Goal: Transaction & Acquisition: Purchase product/service

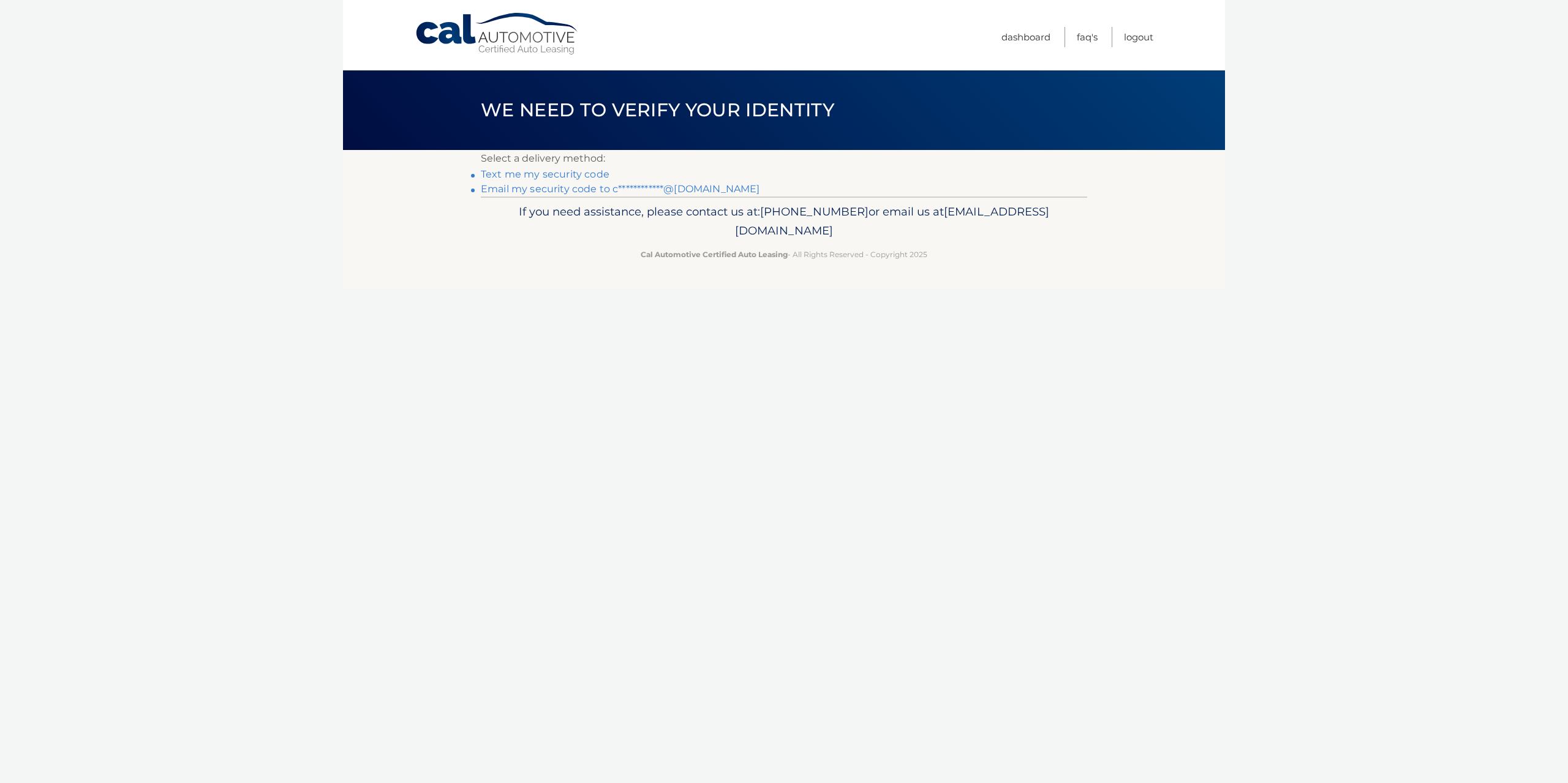
click at [561, 194] on link "**********" at bounding box center [620, 189] width 278 height 11
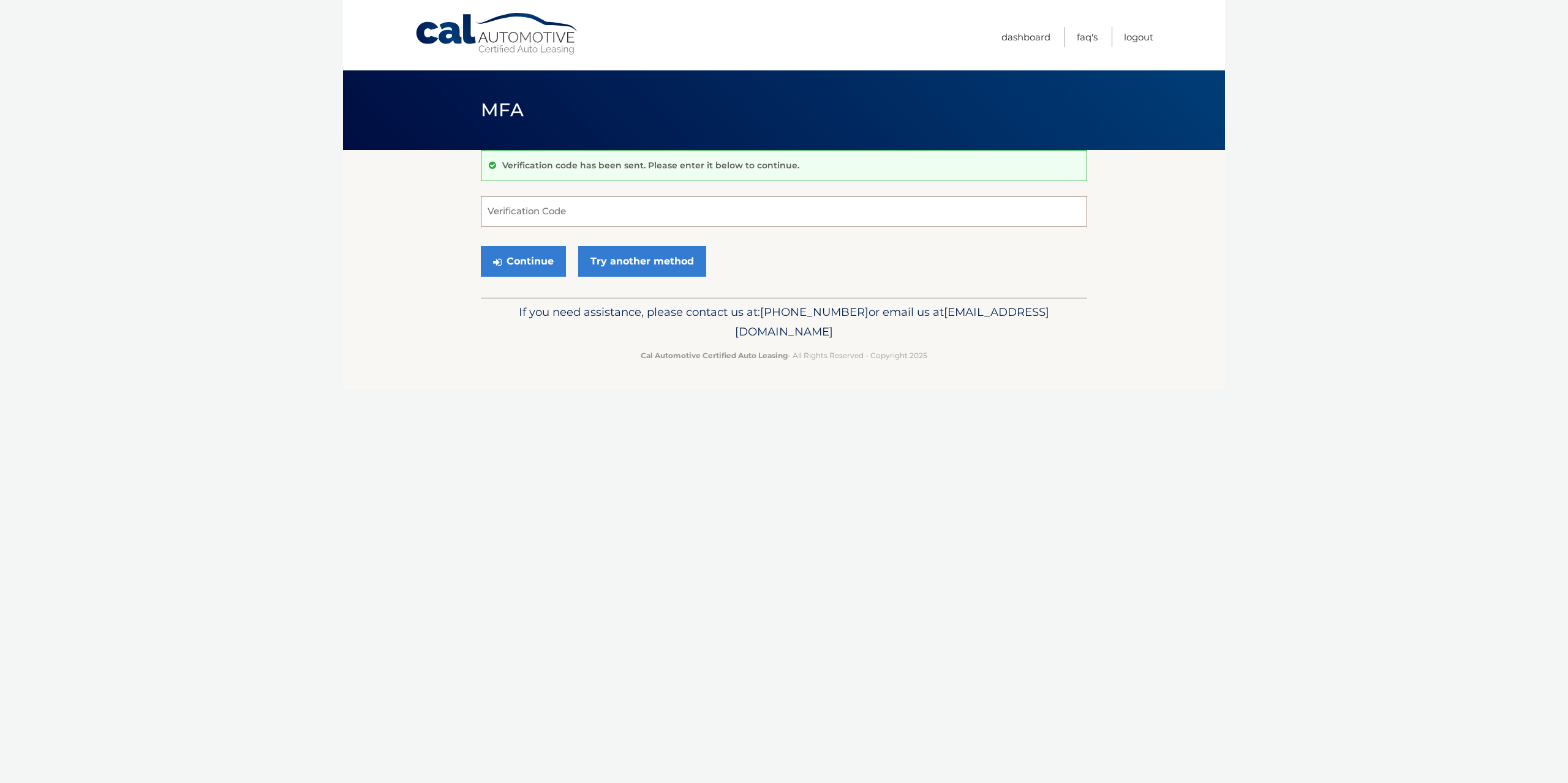
click at [583, 204] on input "Verification Code" at bounding box center [784, 211] width 606 height 30
paste input "566053"
type input "566053"
click at [535, 258] on button "Continue" at bounding box center [524, 261] width 86 height 30
click at [532, 258] on button "Continue" at bounding box center [524, 261] width 86 height 30
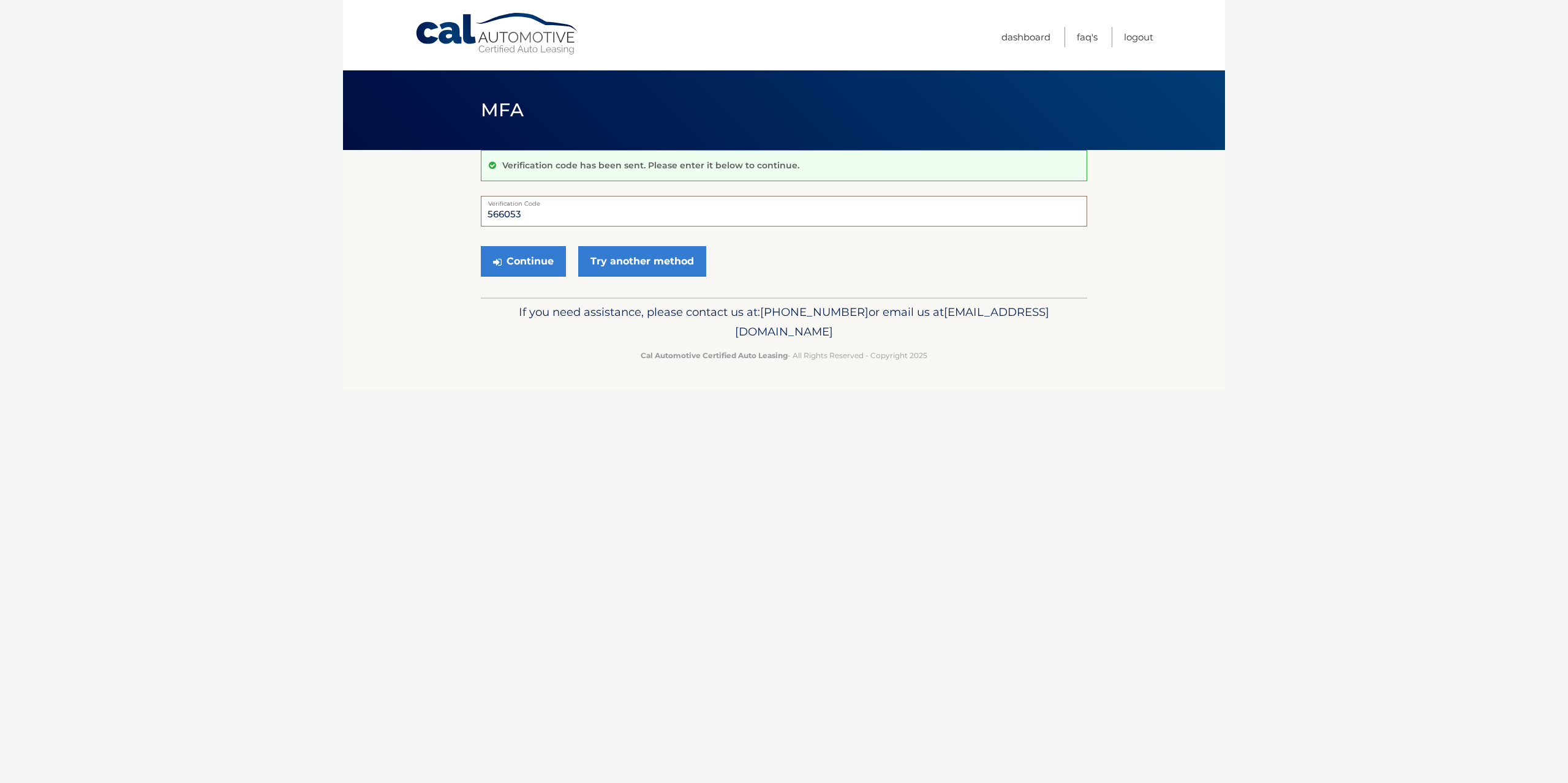
click at [487, 213] on input "566053" at bounding box center [784, 211] width 606 height 30
click at [629, 257] on link "Try another method" at bounding box center [641, 261] width 128 height 30
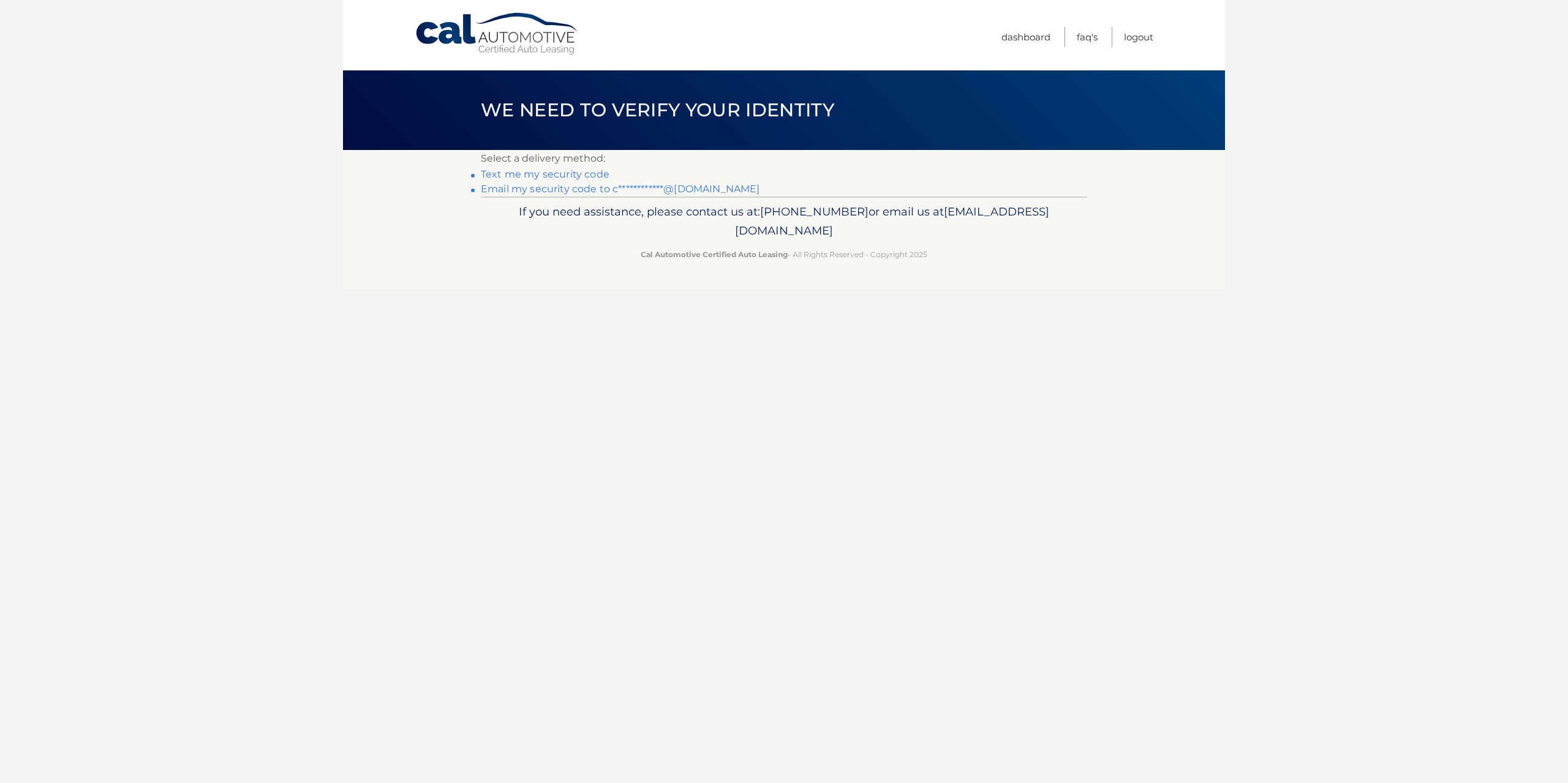
click at [559, 191] on link "**********" at bounding box center [620, 189] width 278 height 11
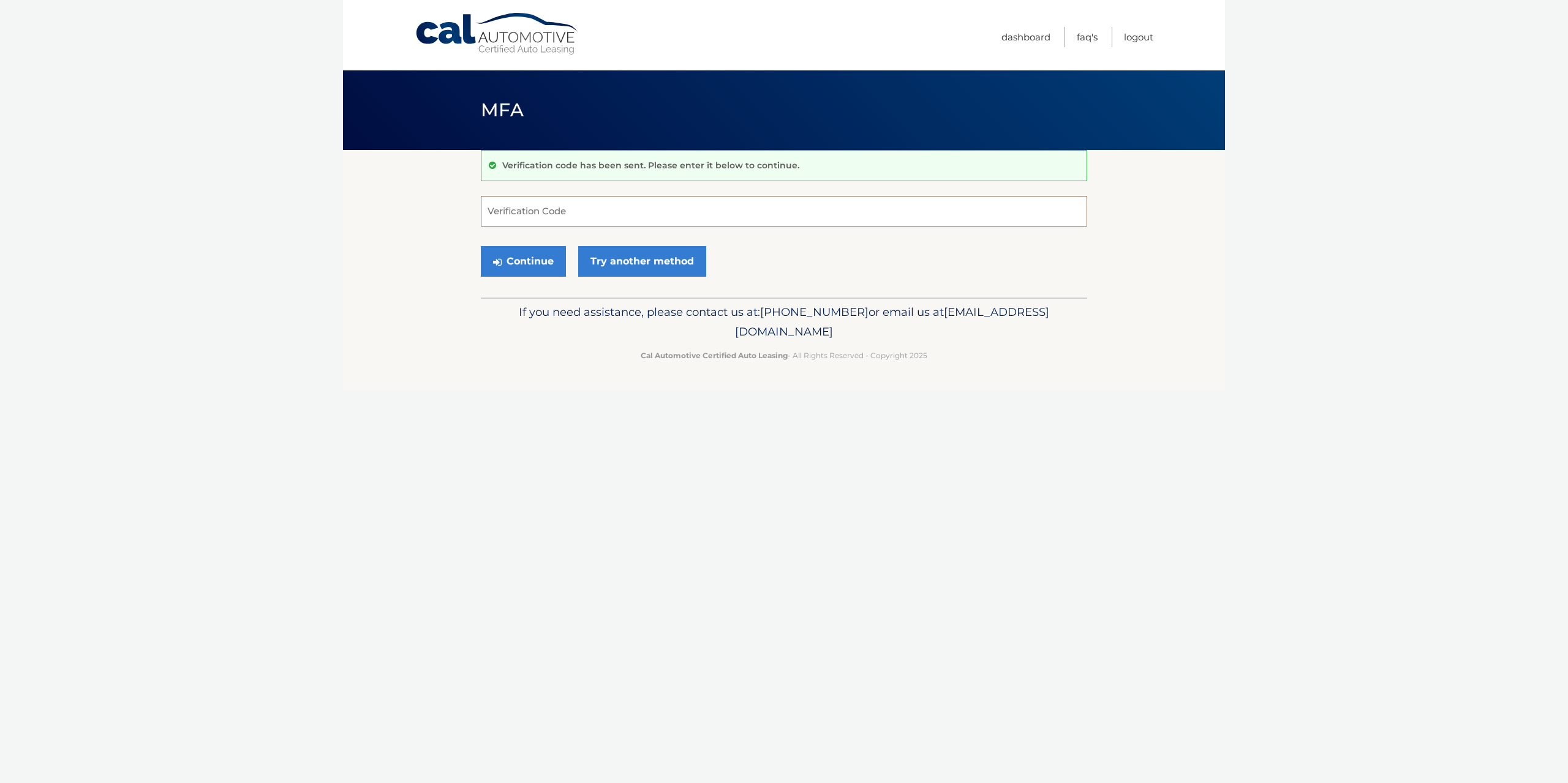
click at [603, 216] on input "Verification Code" at bounding box center [784, 211] width 606 height 30
type input "269892"
click at [534, 266] on button "Continue" at bounding box center [524, 261] width 86 height 30
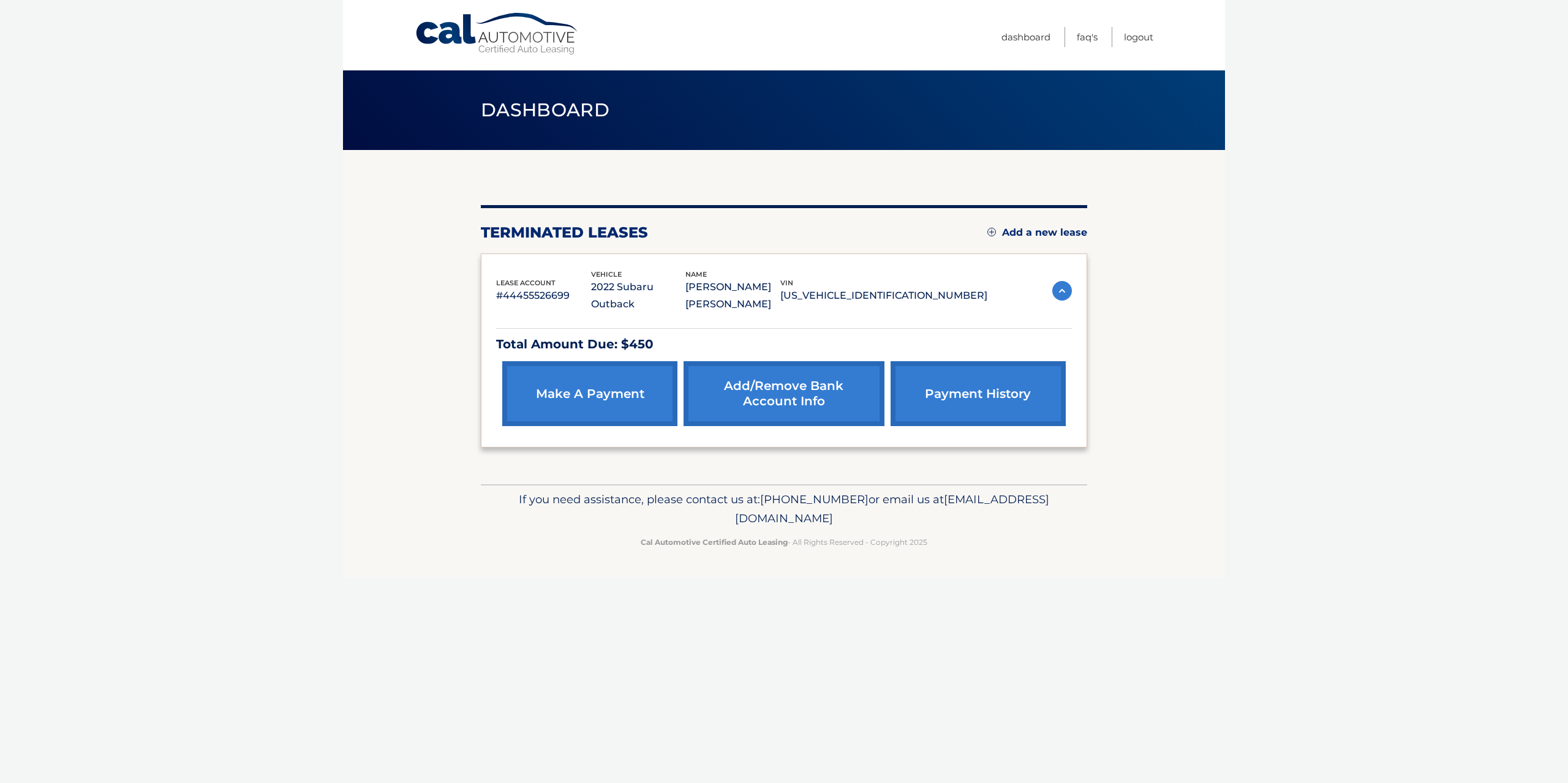
click at [581, 402] on link "make a payment" at bounding box center [589, 393] width 175 height 65
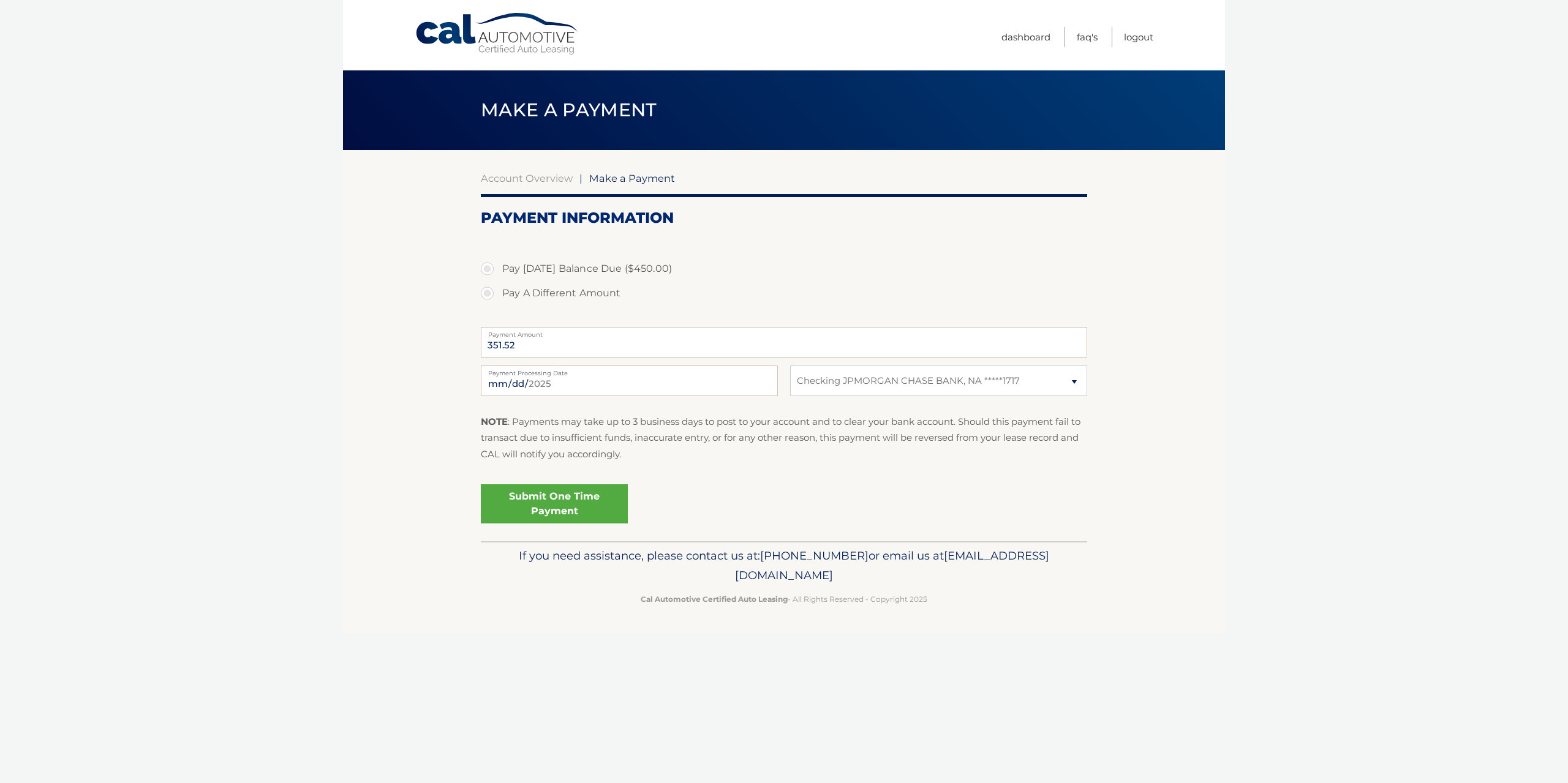
select select "ZmM5OGM4NzAtMDIxZC00YmQyLWI2OWMtMGFjM2Y2N2NlM2Fm"
click at [490, 273] on label "Pay [DATE] Balance Due ($450.00)" at bounding box center [784, 269] width 606 height 25
click at [490, 273] on input "Pay [DATE] Balance Due ($450.00)" at bounding box center [491, 266] width 12 height 20
radio input "true"
type input "450.00"
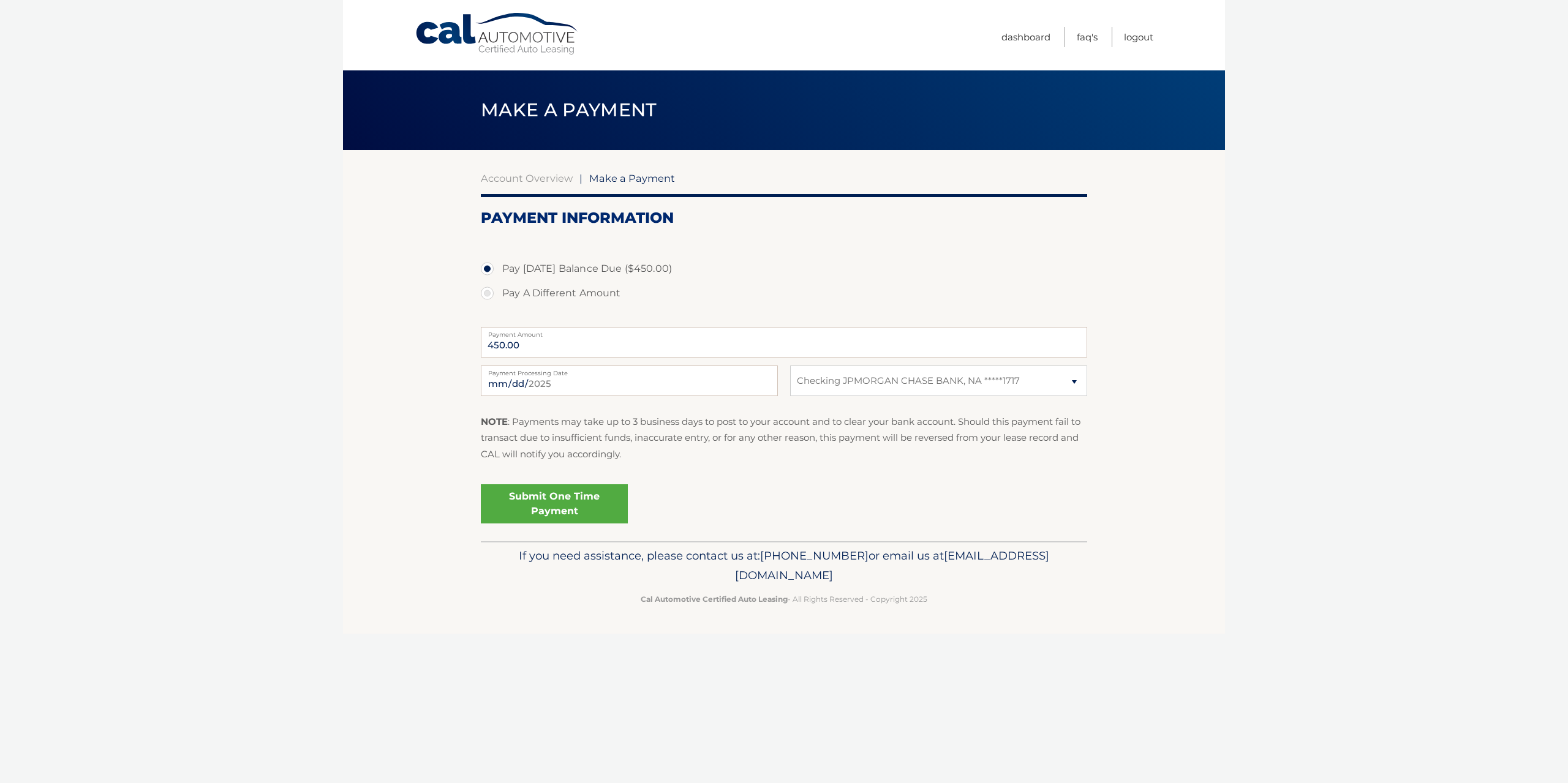
click at [558, 506] on link "Submit One Time Payment" at bounding box center [554, 504] width 147 height 39
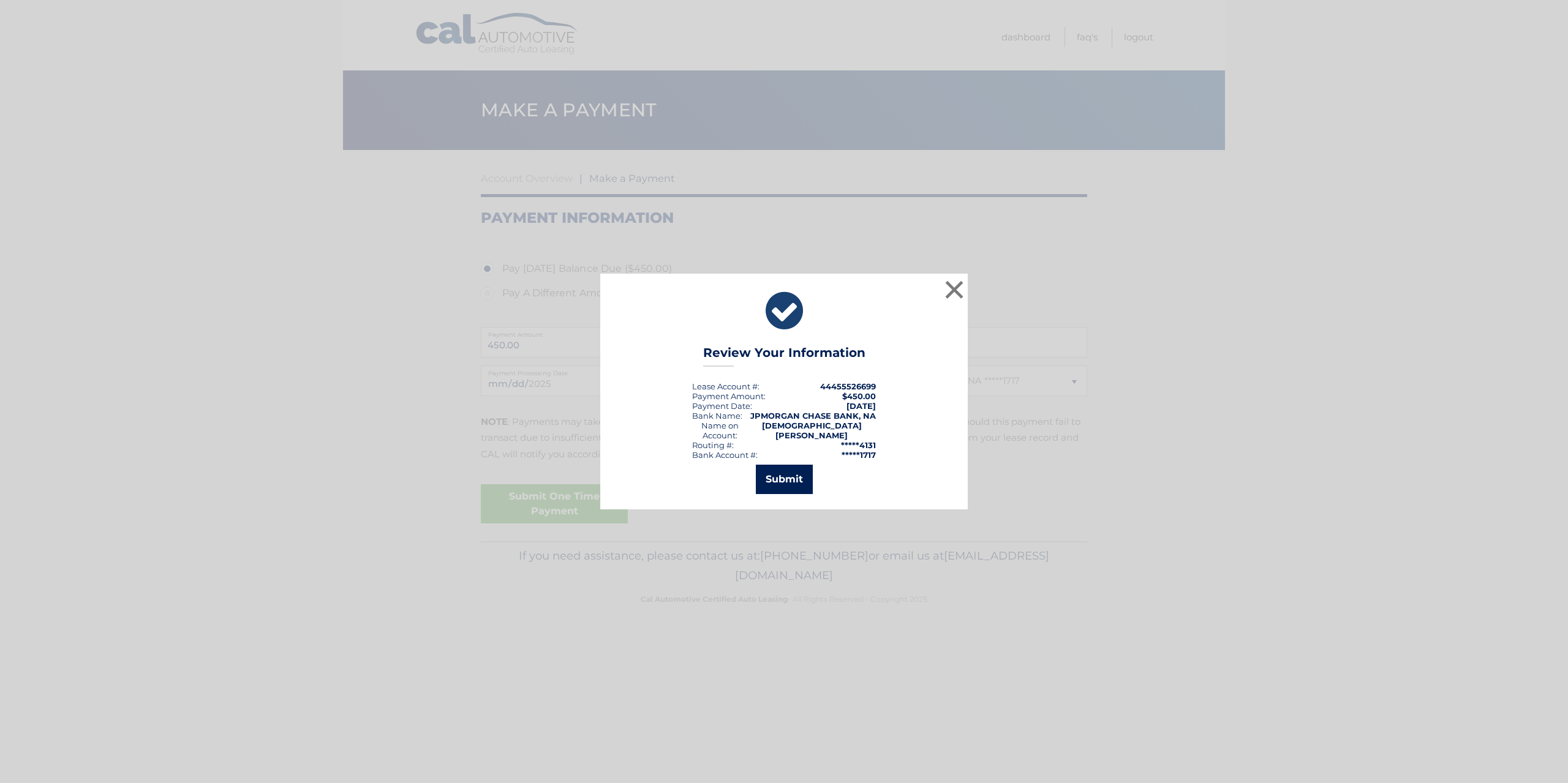
click at [779, 478] on button "Submit" at bounding box center [784, 479] width 57 height 29
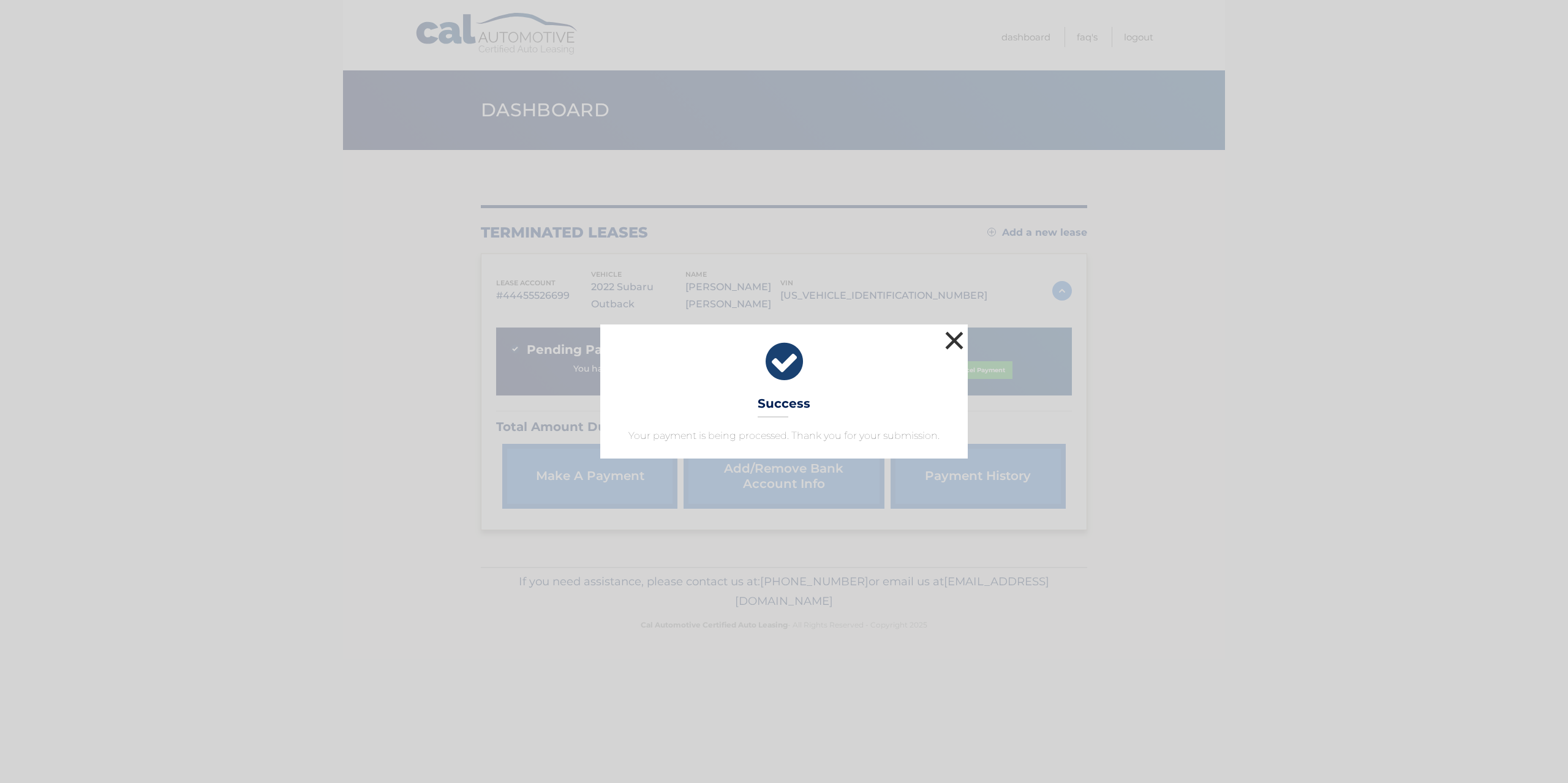
click at [955, 339] on button "×" at bounding box center [954, 340] width 25 height 25
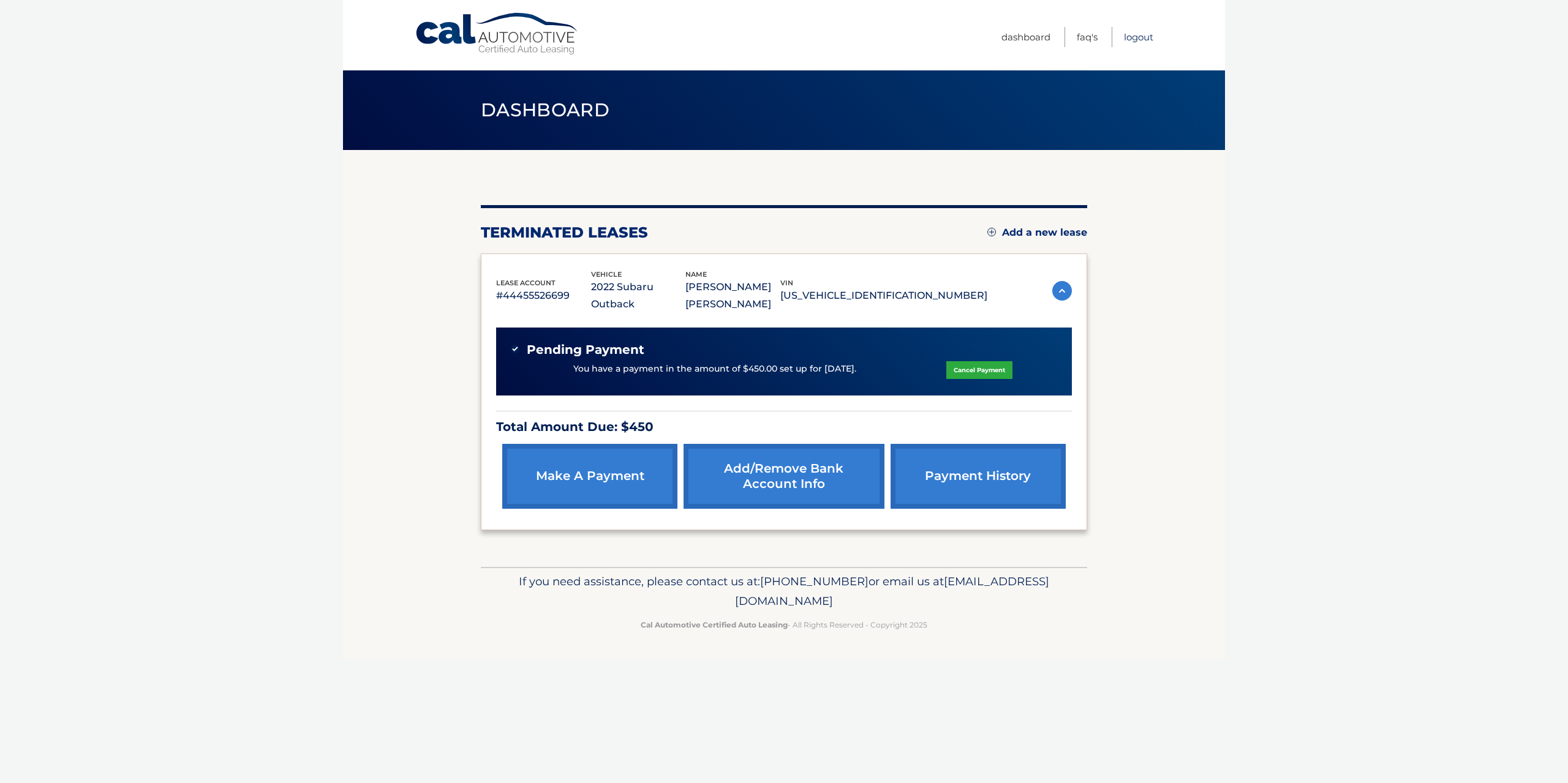
click at [1140, 39] on link "Logout" at bounding box center [1138, 36] width 29 height 20
